Goal: Information Seeking & Learning: Learn about a topic

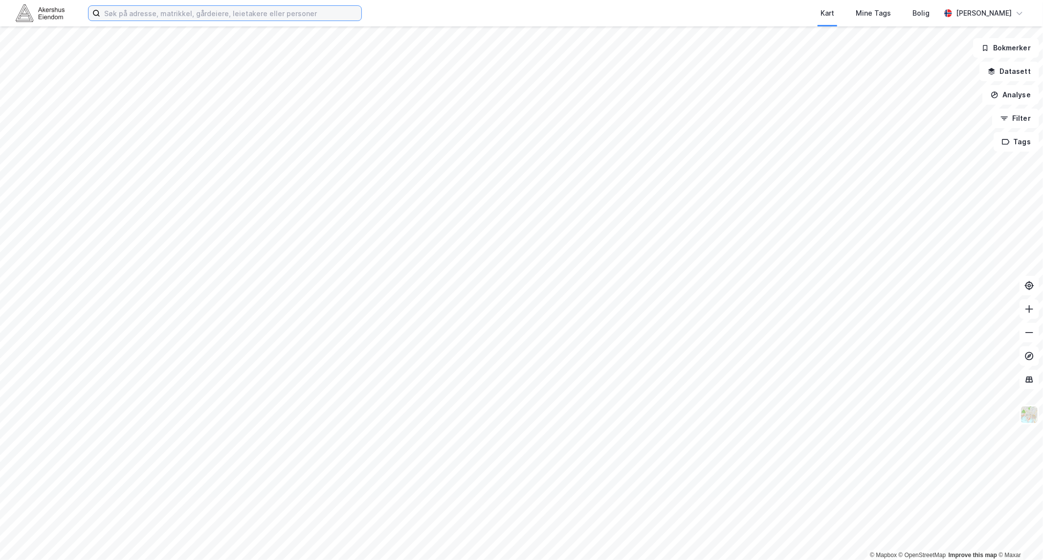
click at [141, 16] on input at bounding box center [230, 13] width 261 height 15
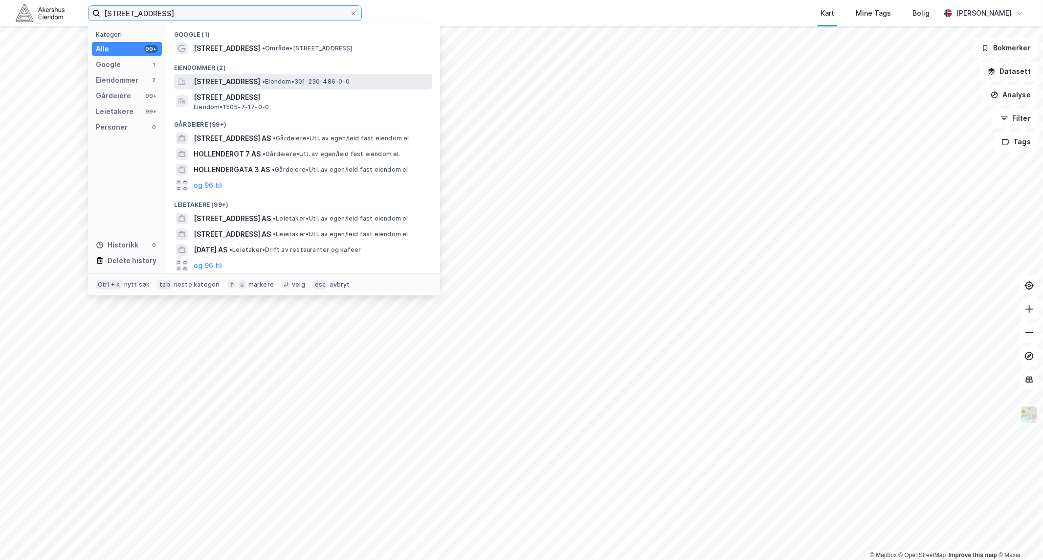
type input "[STREET_ADDRESS]"
click at [250, 79] on span "[STREET_ADDRESS]" at bounding box center [227, 82] width 67 height 12
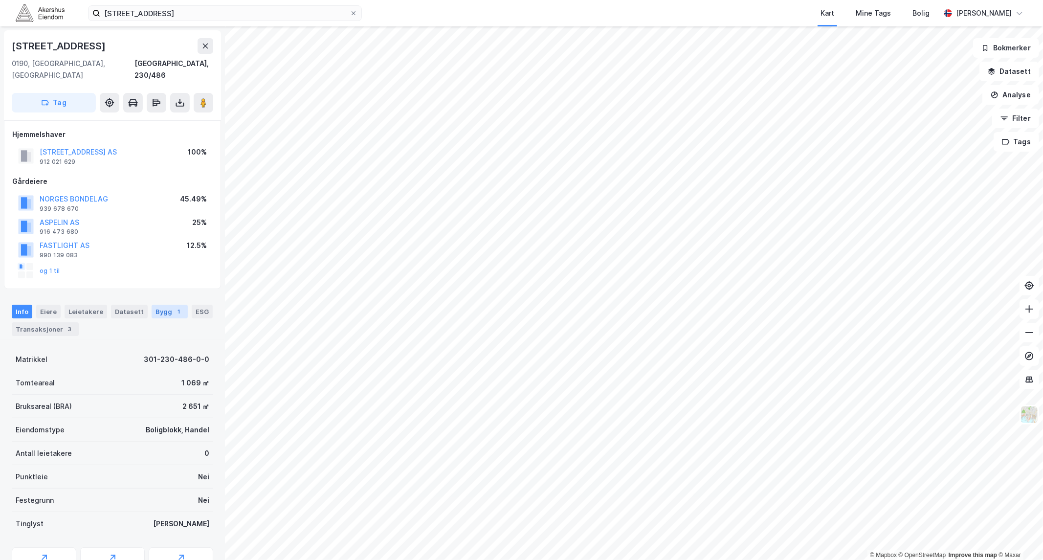
click at [157, 305] on div "Bygg 1" at bounding box center [170, 312] width 36 height 14
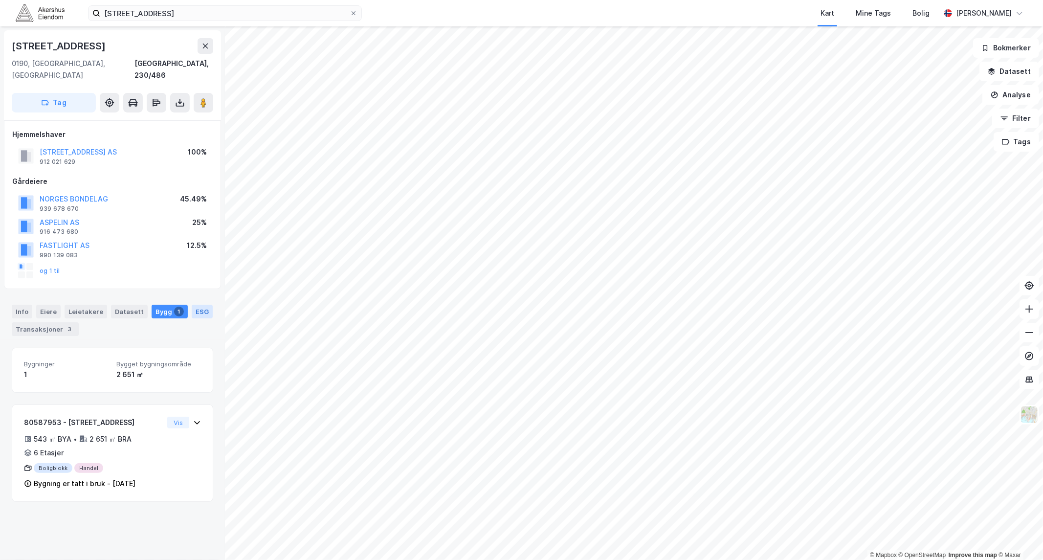
click at [193, 305] on div "ESG" at bounding box center [202, 312] width 21 height 14
